Goal: Task Accomplishment & Management: Manage account settings

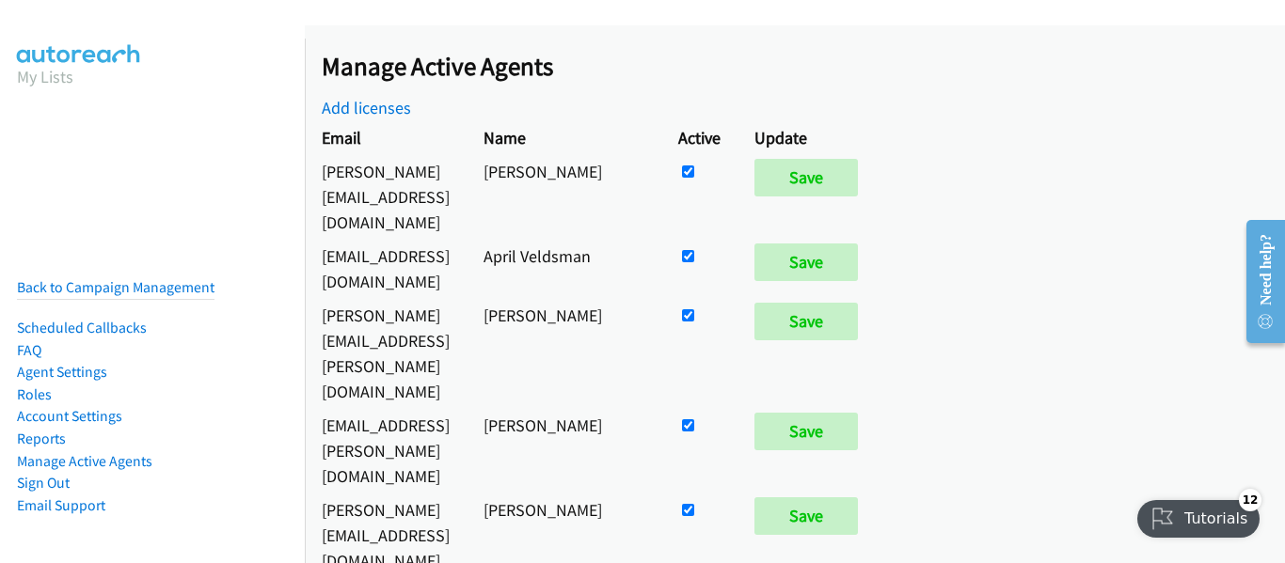
scroll to position [1705, 0]
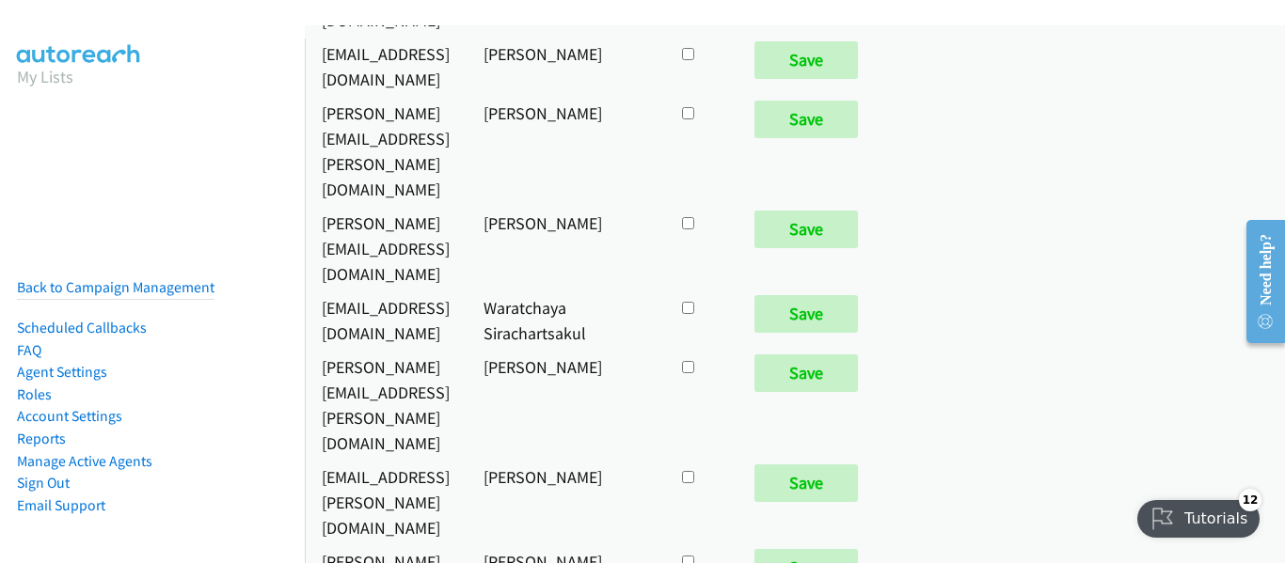
checkbox input "true"
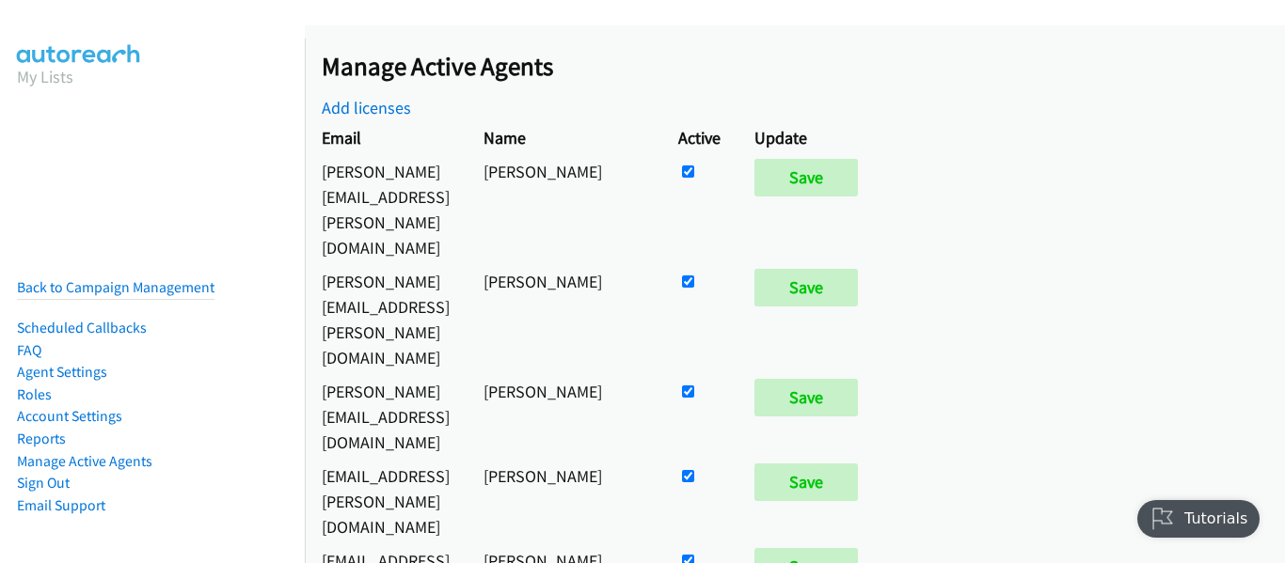
scroll to position [9177, 0]
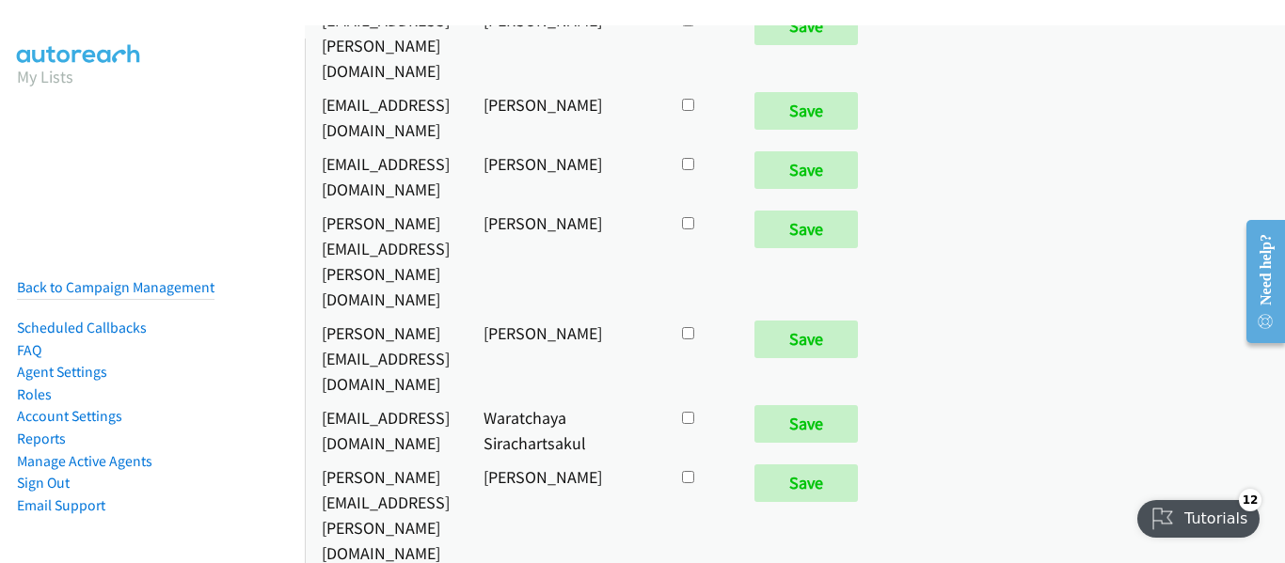
checkbox input "true"
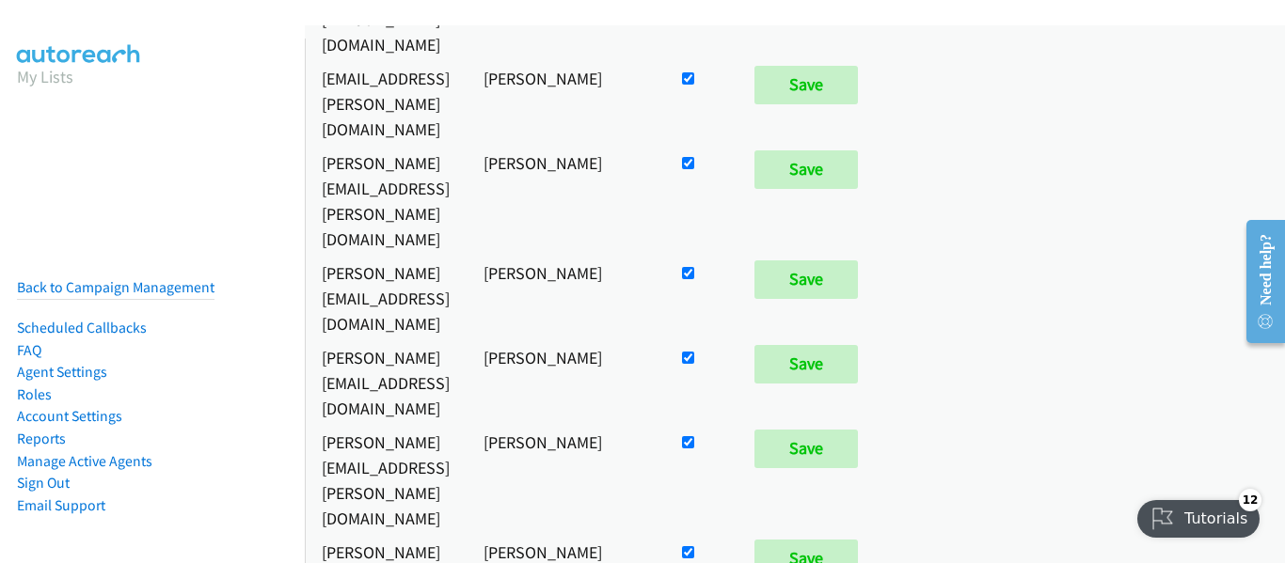
scroll to position [941, 0]
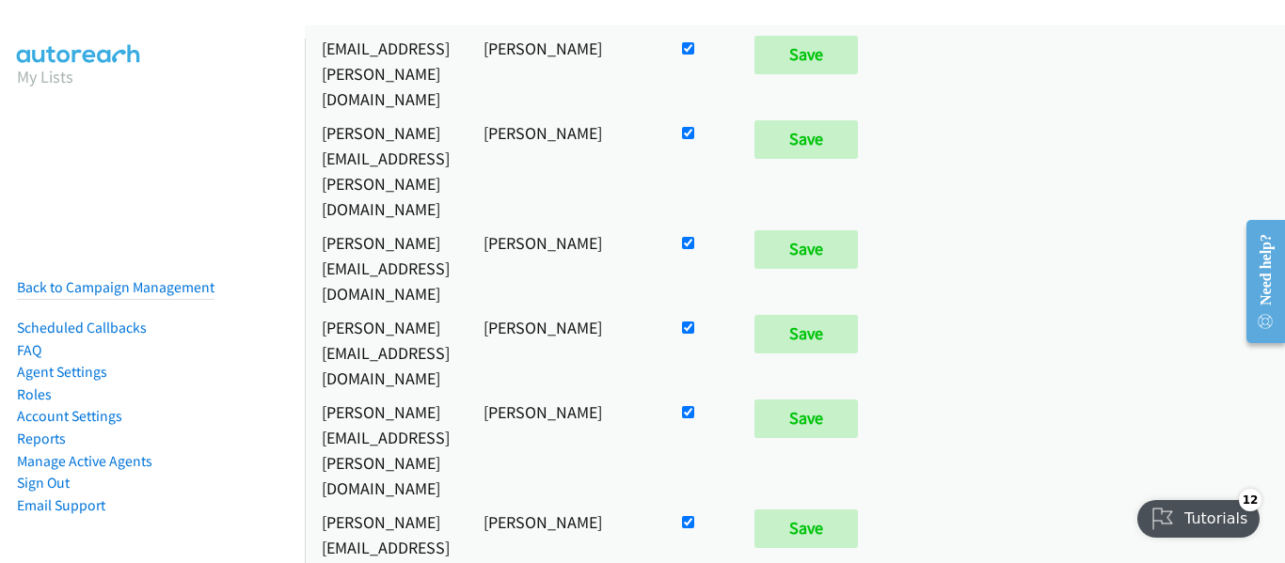
checkbox input "false"
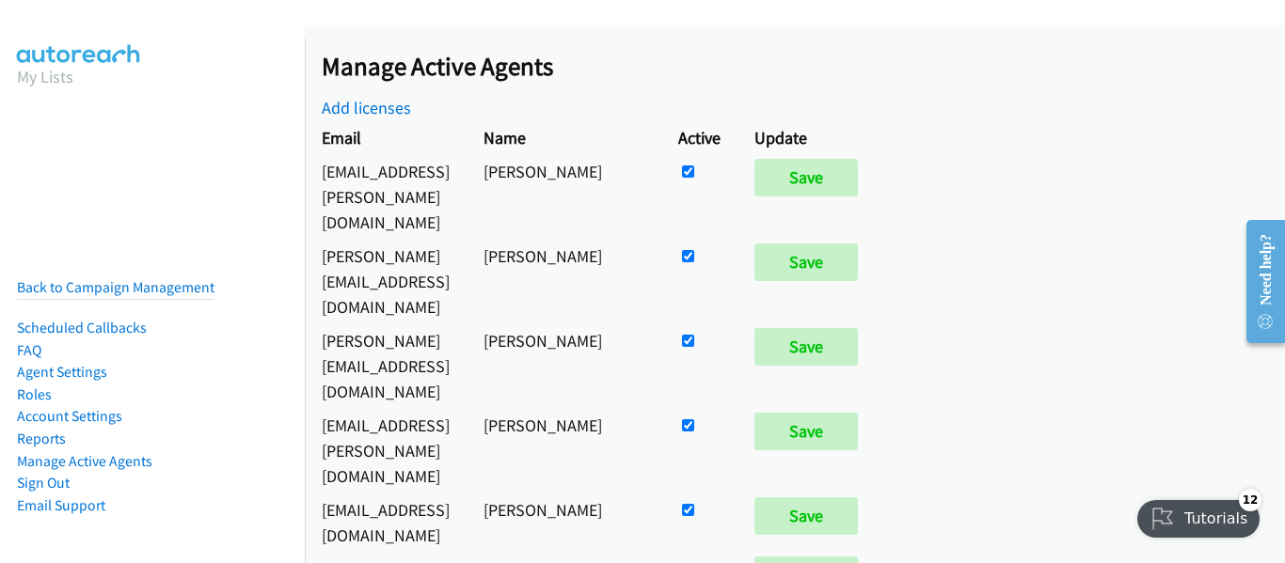
scroll to position [9223, 0]
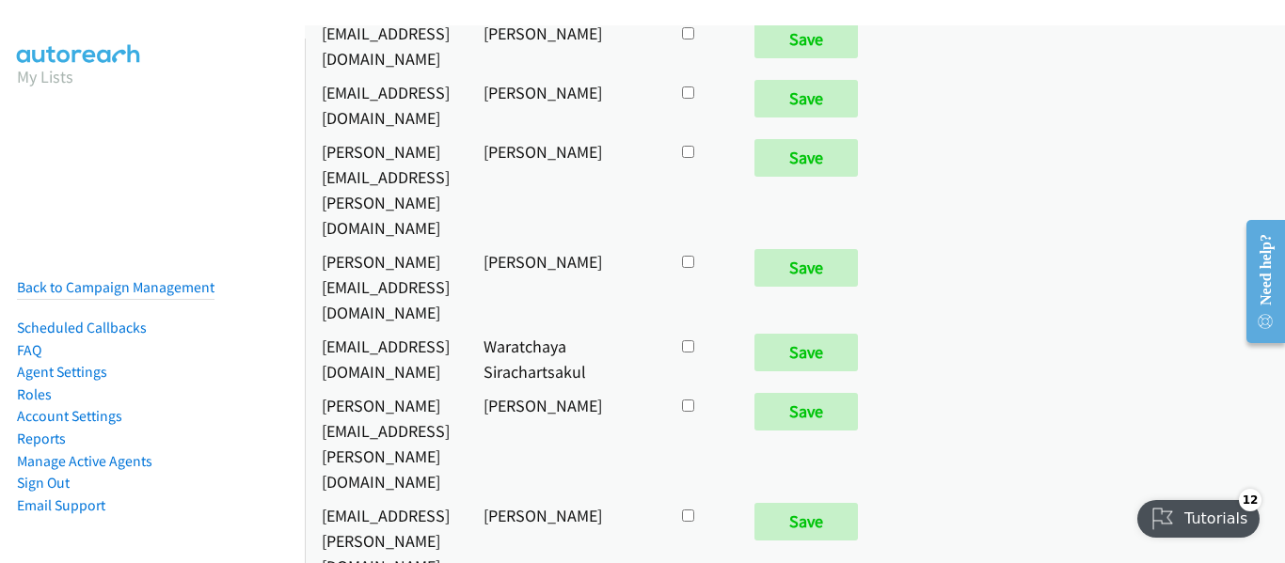
checkbox input "true"
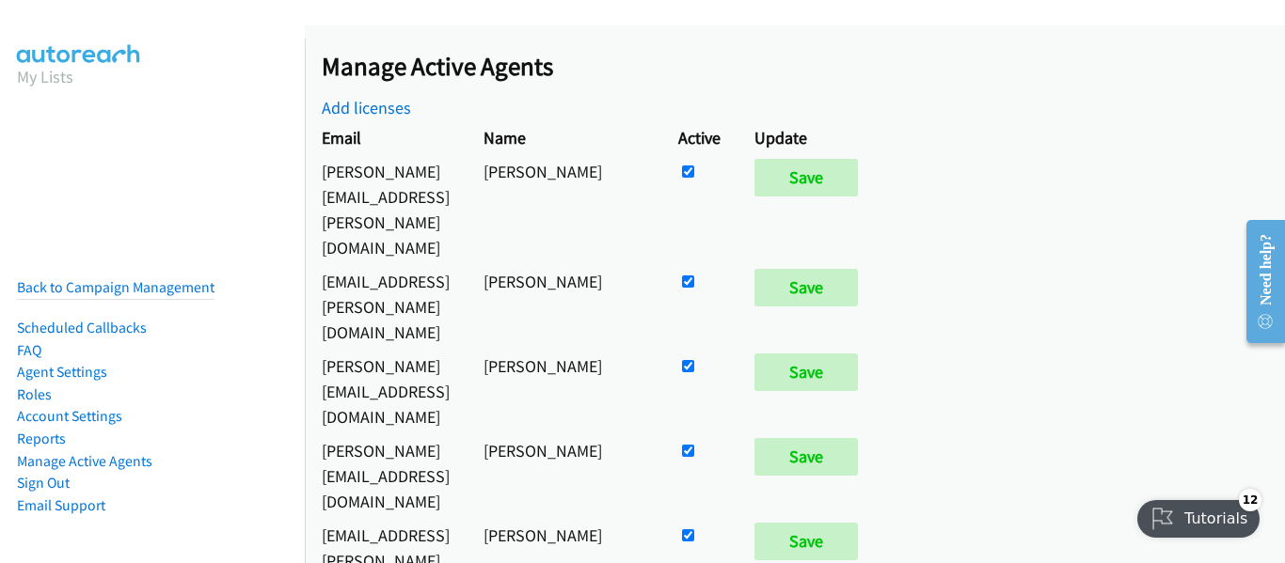
click at [108, 190] on nav "My Lists Back to Campaign Management Scheduled Callbacks FAQ Agent Settings Rol…" at bounding box center [153, 320] width 306 height 563
